Goal: Find specific fact: Find specific fact

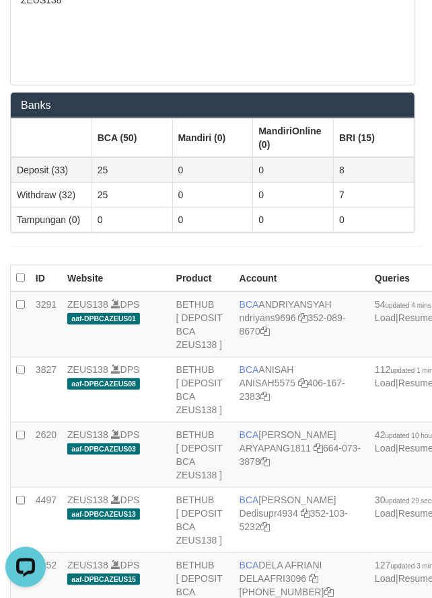
click at [212, 169] on td "0" at bounding box center [212, 170] width 81 height 26
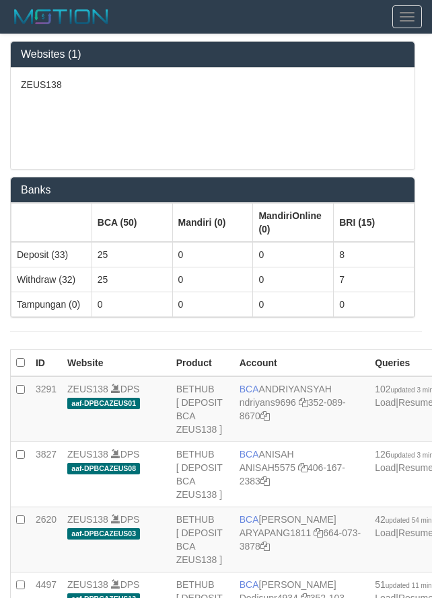
scroll to position [84, 0]
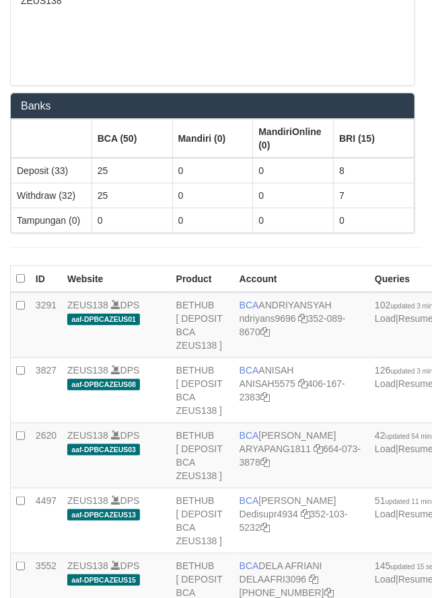
click at [261, 292] on td "BCA ANDRIYANSYAH ndriyans9696 352-089-8670" at bounding box center [301, 325] width 135 height 66
copy td "BCA ANDRIYANSYAH"
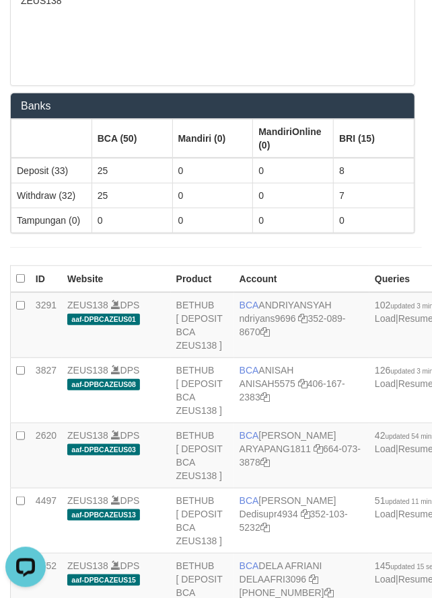
click at [62, 44] on div "ZEUS138" at bounding box center [212, 35] width 403 height 102
click at [280, 151] on th "MandiriOnline (0)" at bounding box center [293, 139] width 81 height 39
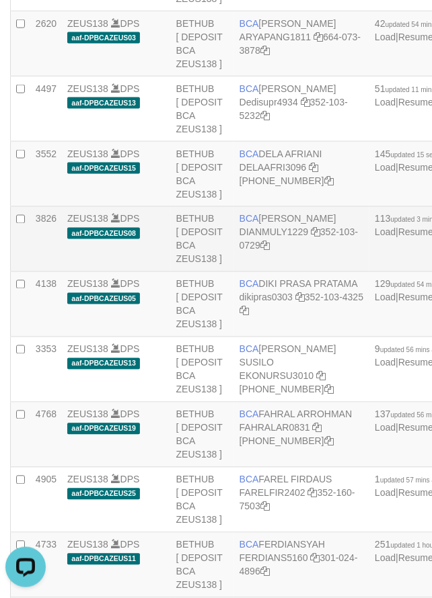
click at [249, 225] on span "BCA" at bounding box center [248, 219] width 19 height 11
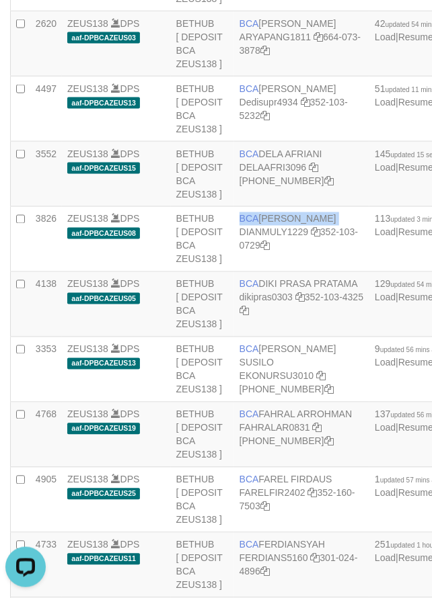
copy td "BCA DIAN MULYADI"
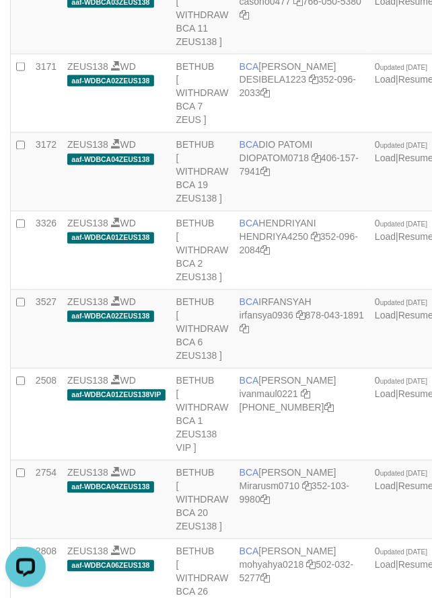
scroll to position [155, 0]
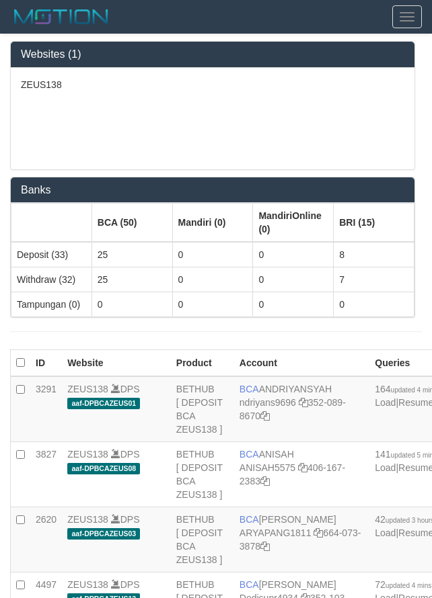
click at [265, 442] on td "BCA ANISAH ANISAH5575 406-167-2383" at bounding box center [301, 474] width 135 height 65
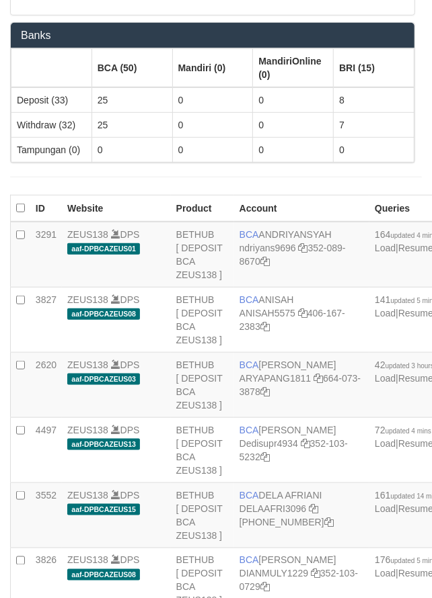
click at [265, 295] on td "BCA ANISAH ANISAH5575 406-167-2383" at bounding box center [301, 320] width 135 height 65
copy td "BCA ANISAH"
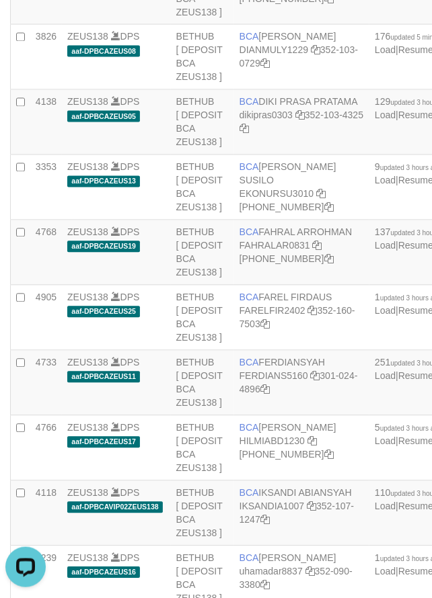
scroll to position [89, 0]
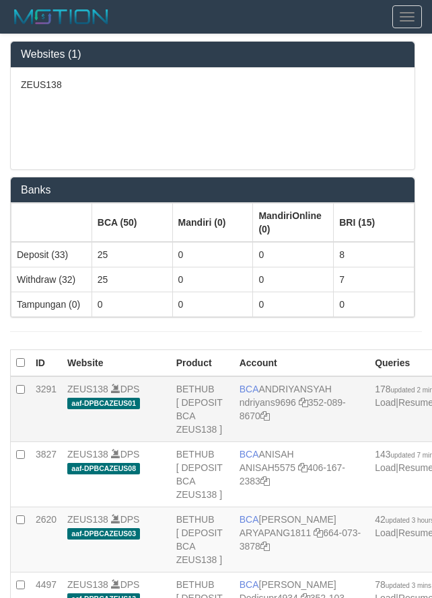
scroll to position [85, 0]
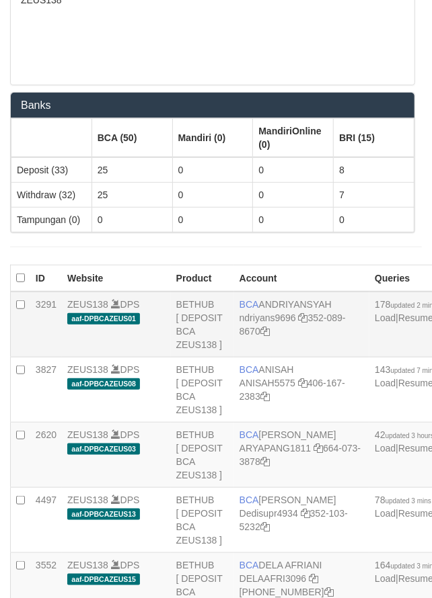
click at [260, 292] on td "BCA ANDRIYANSYAH ndriyans9696 352-089-8670" at bounding box center [301, 325] width 135 height 66
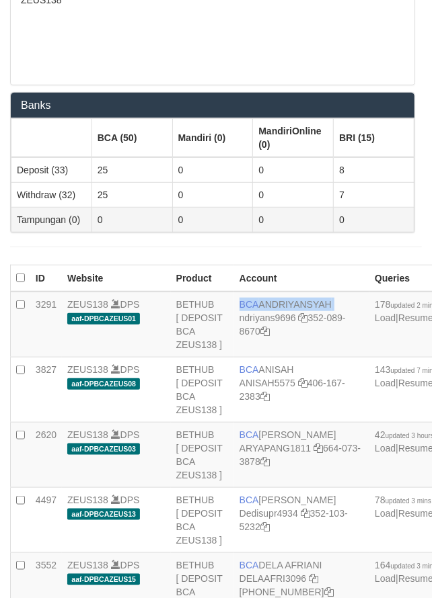
copy td "BCA ANDRIYANSYAH"
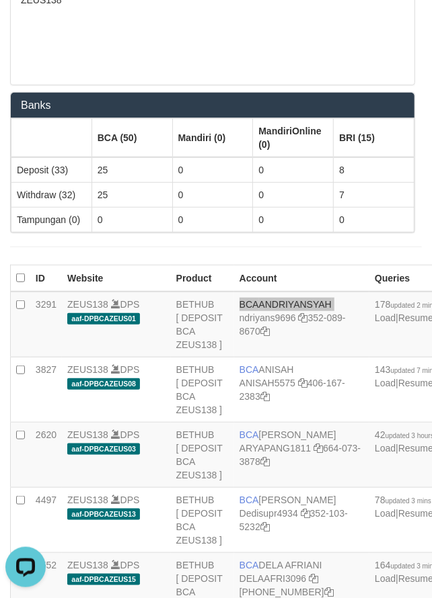
scroll to position [0, 0]
click at [288, 124] on th "MandiriOnline (0)" at bounding box center [293, 138] width 81 height 39
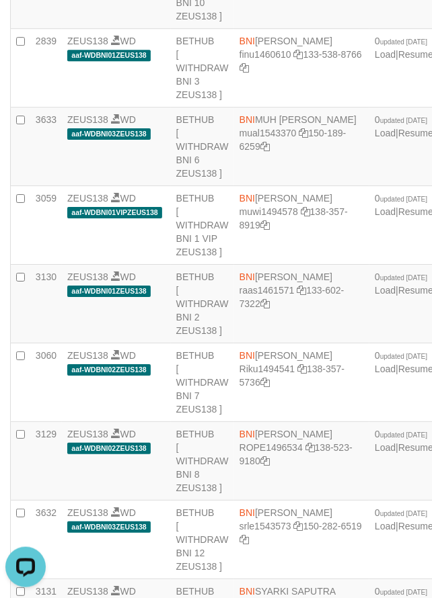
scroll to position [2041, 0]
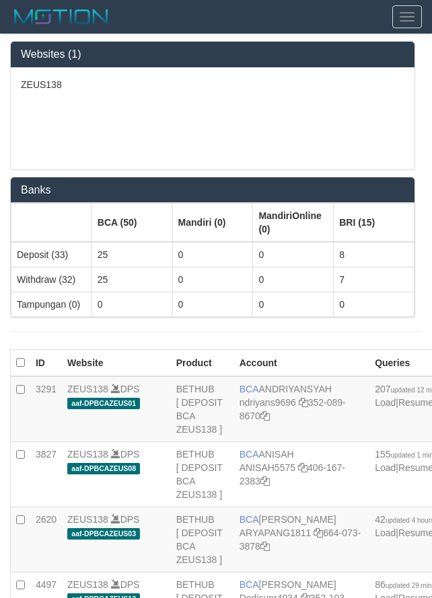
scroll to position [2037, 0]
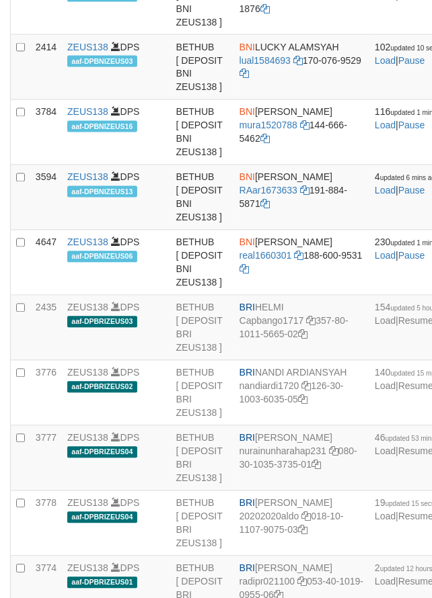
click at [267, 35] on td "BNI KARMILA Kaka1561597 158-220-1876" at bounding box center [301, 2] width 135 height 65
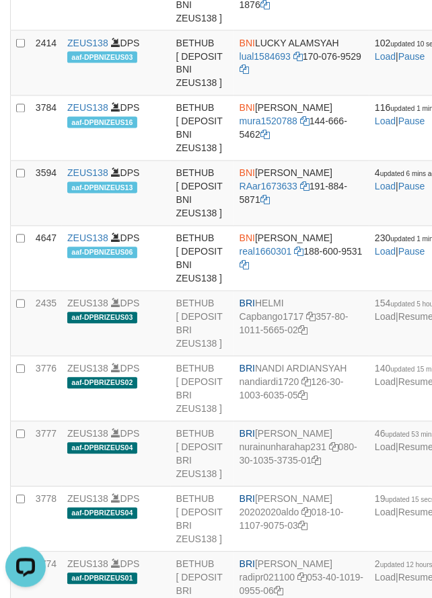
scroll to position [0, 0]
